Goal: Information Seeking & Learning: Learn about a topic

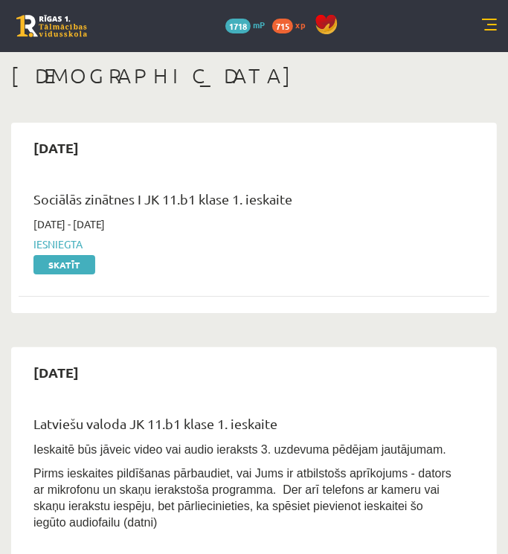
click at [490, 22] on link at bounding box center [489, 26] width 15 height 15
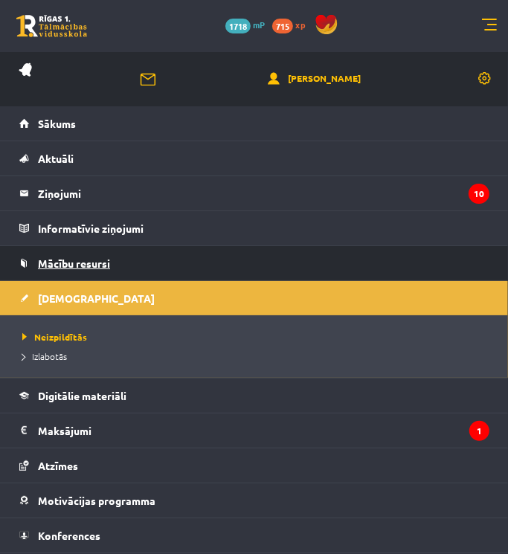
click at [97, 259] on span "Mācību resursi" at bounding box center [74, 263] width 72 height 13
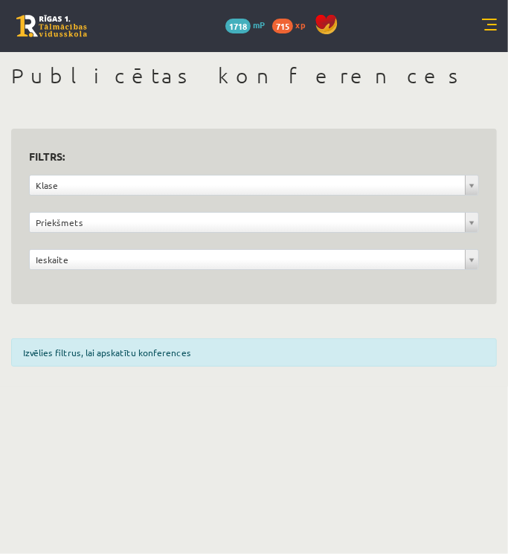
click at [489, 25] on link at bounding box center [489, 26] width 15 height 15
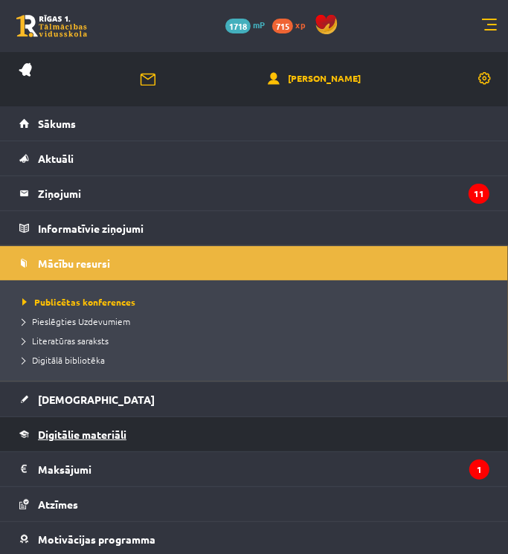
click at [74, 433] on span "Digitālie materiāli" at bounding box center [82, 434] width 89 height 13
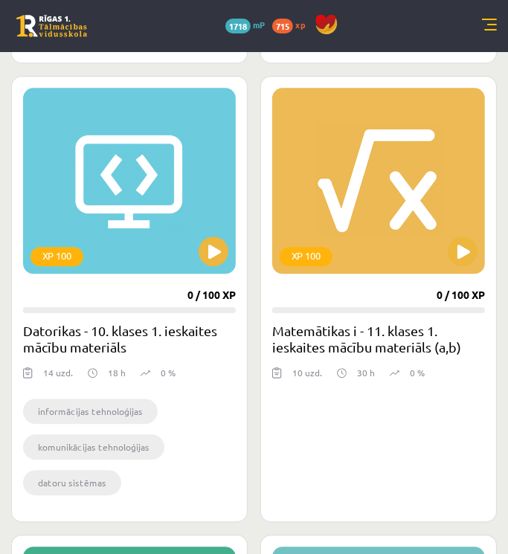
scroll to position [1629, 0]
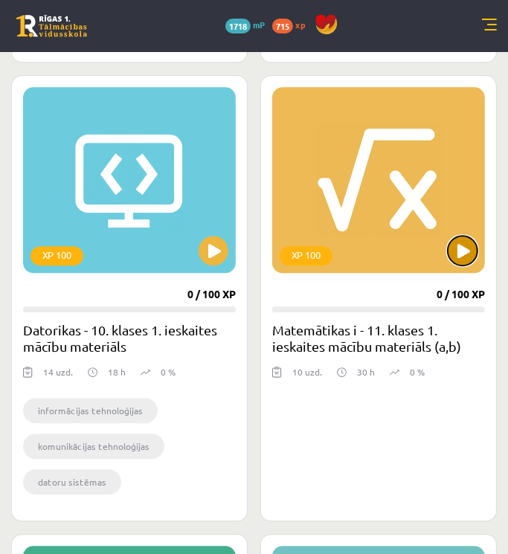
click at [463, 248] on button at bounding box center [463, 251] width 30 height 30
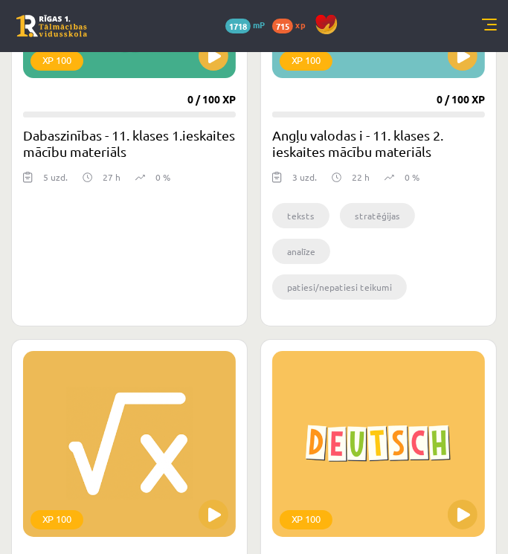
scroll to position [2298, 0]
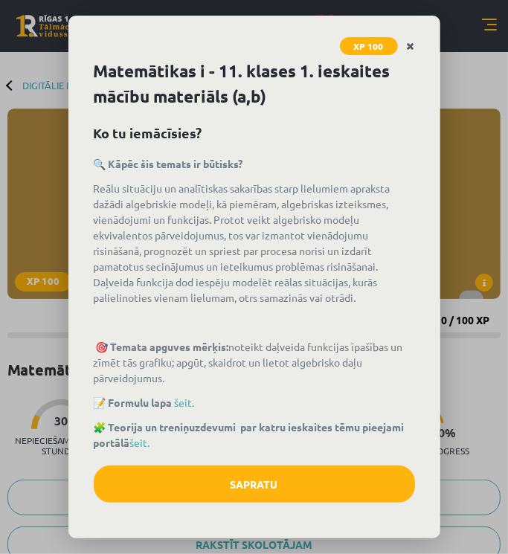
click at [409, 44] on icon "Close" at bounding box center [411, 47] width 8 height 10
